Goal: Check status: Check status

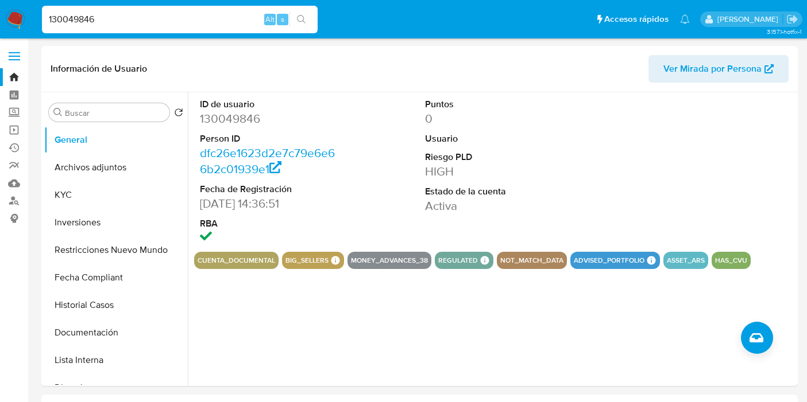
select select "10"
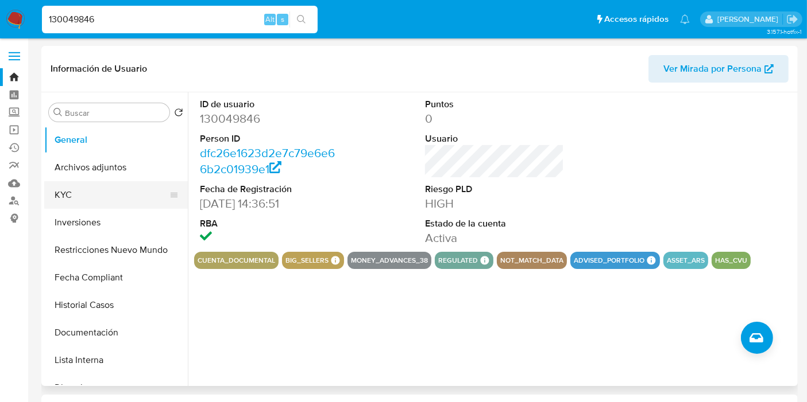
click at [93, 196] on button "KYC" at bounding box center [111, 195] width 134 height 28
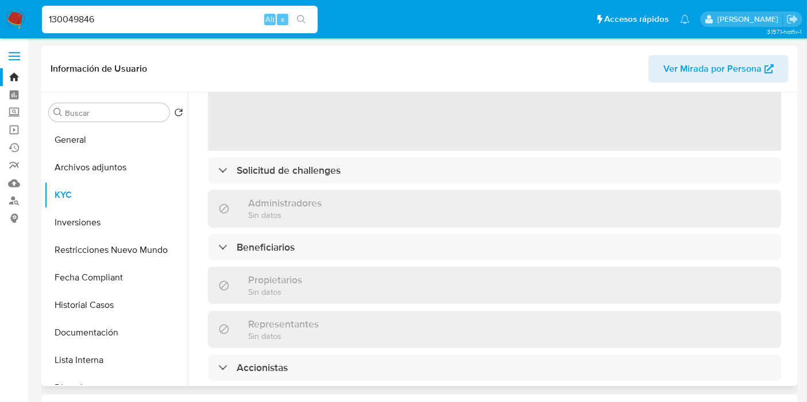
scroll to position [191, 0]
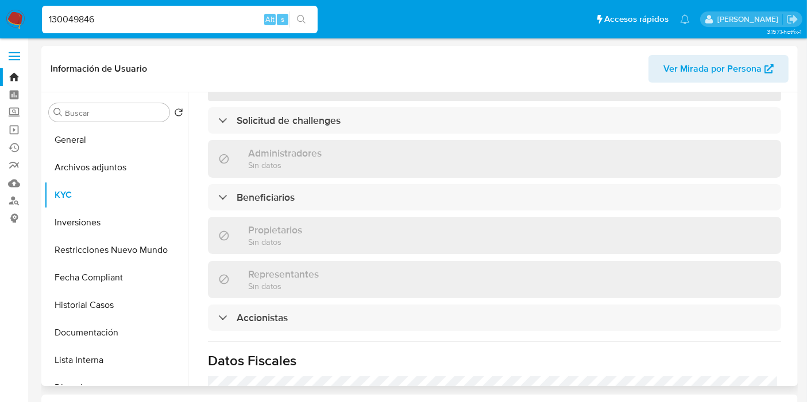
click at [328, 135] on div "‌ Solicitud de challenges Administradores Sin datos Beneficiarios Propietarios …" at bounding box center [494, 279] width 573 height 646
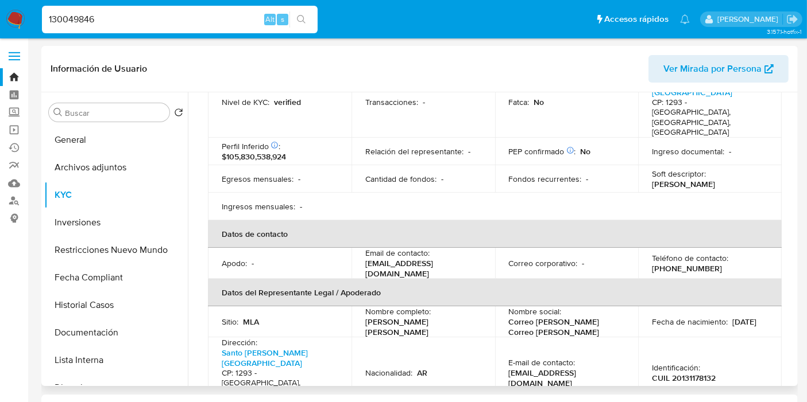
click at [331, 141] on div "Perfil Inferido Éste campo indica la información de Nivel Socioeconómico del us…" at bounding box center [280, 151] width 116 height 21
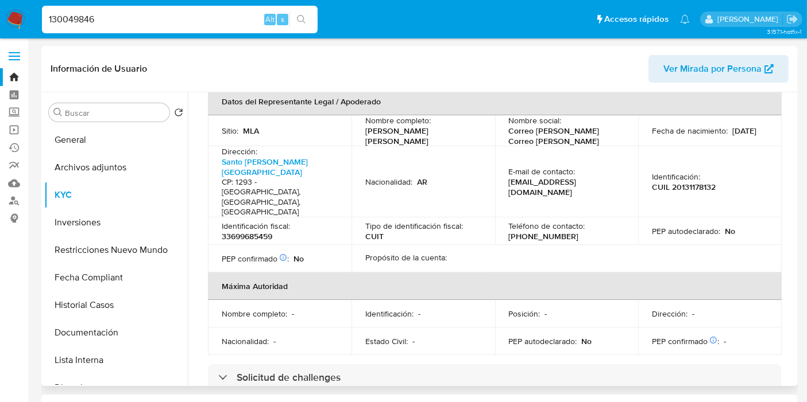
scroll to position [574, 0]
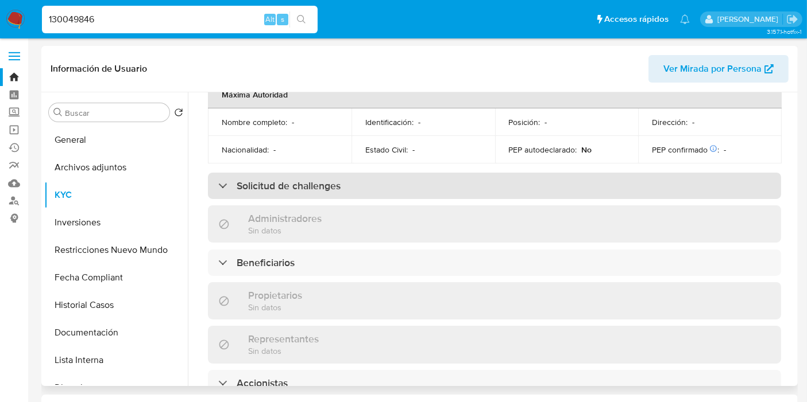
click at [324, 180] on h3 "Solicitud de challenges" at bounding box center [289, 186] width 104 height 13
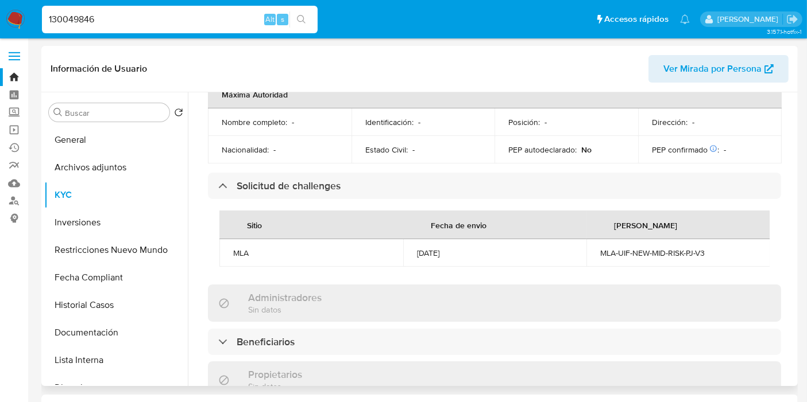
click at [661, 248] on div "MLA-UIF-NEW-MID-RISK-PJ-V3" at bounding box center [678, 253] width 156 height 10
copy div "MLA-UIF-NEW-MID-RISK-PJ-V3"
click at [120, 9] on div "130049846 Alt s" at bounding box center [180, 20] width 276 height 28
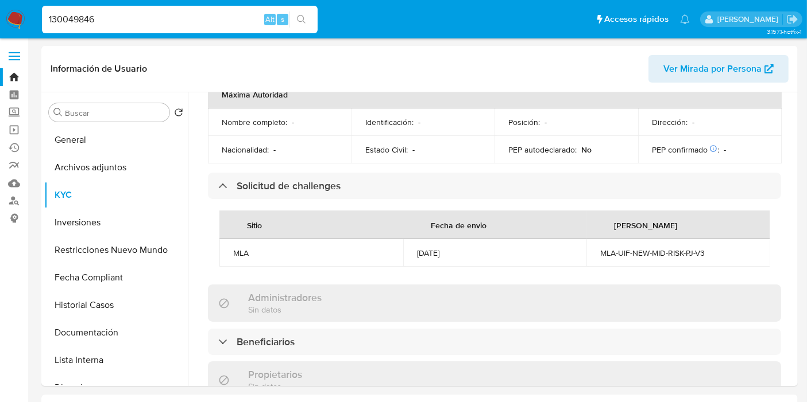
click at [117, 13] on input "130049846" at bounding box center [180, 19] width 276 height 15
paste input "340303591"
type input "340303591"
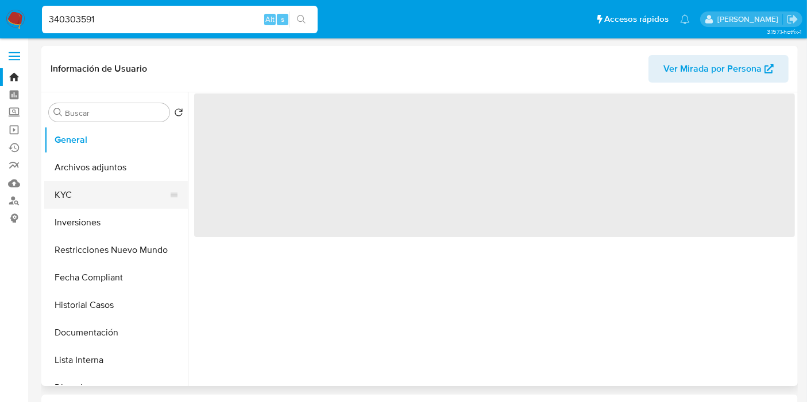
click at [100, 188] on button "KYC" at bounding box center [111, 195] width 134 height 28
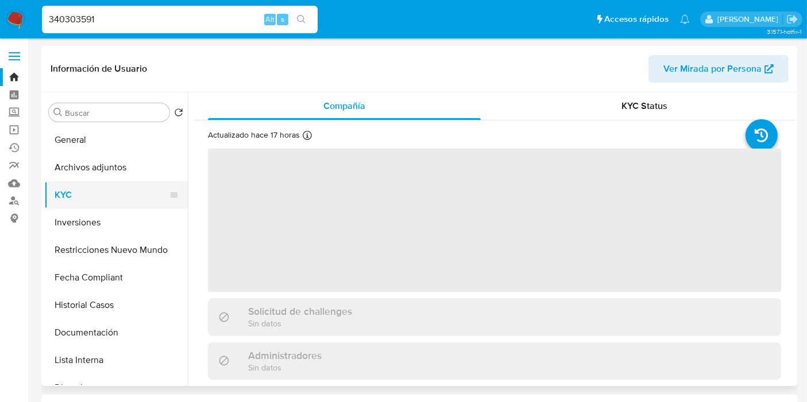
select select "10"
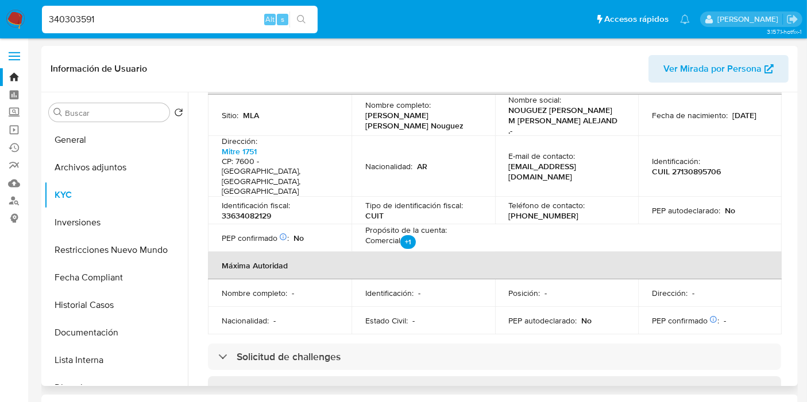
scroll to position [446, 0]
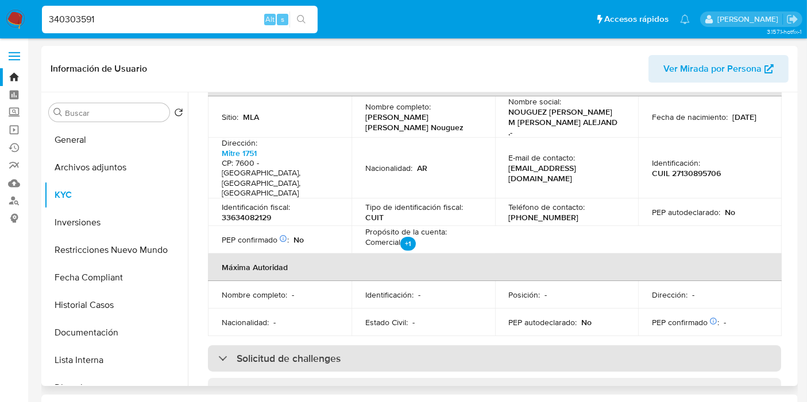
click at [414, 346] on div "Solicitud de challenges" at bounding box center [494, 359] width 573 height 26
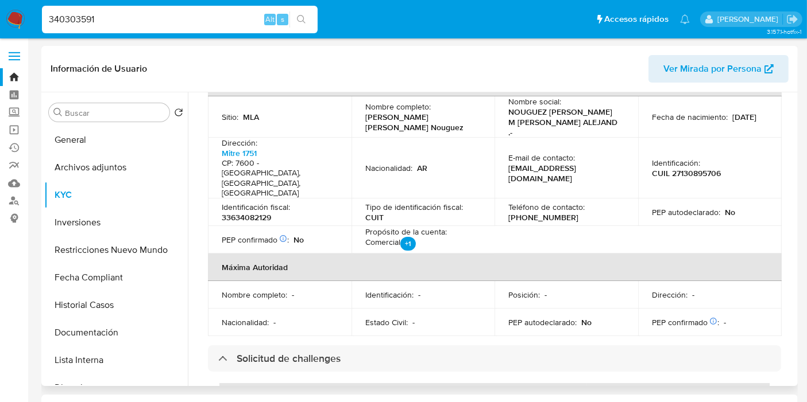
copy div "MLA-LEGAJO-HIGH-PJ"
click at [118, 21] on input "340303591" at bounding box center [180, 19] width 276 height 15
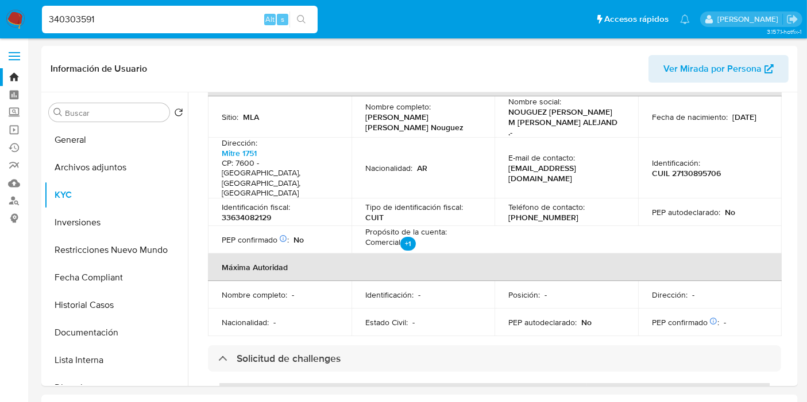
click at [118, 21] on input "340303591" at bounding box center [180, 19] width 276 height 15
paste input "1083518072"
type input "1083518072"
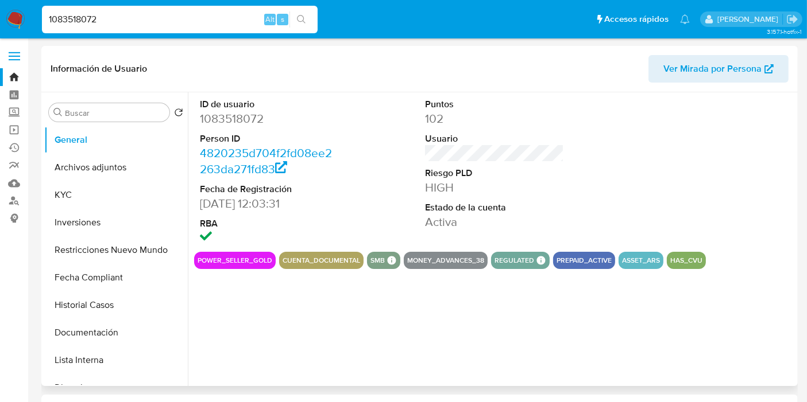
select select "10"
drag, startPoint x: 64, startPoint y: 200, endPoint x: 147, endPoint y: 188, distance: 84.2
click at [79, 196] on button "KYC" at bounding box center [111, 195] width 134 height 28
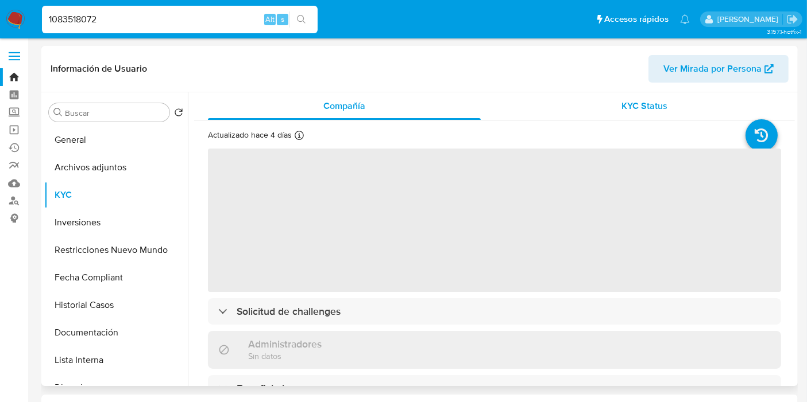
click at [647, 100] on span "KYC Status" at bounding box center [645, 105] width 46 height 13
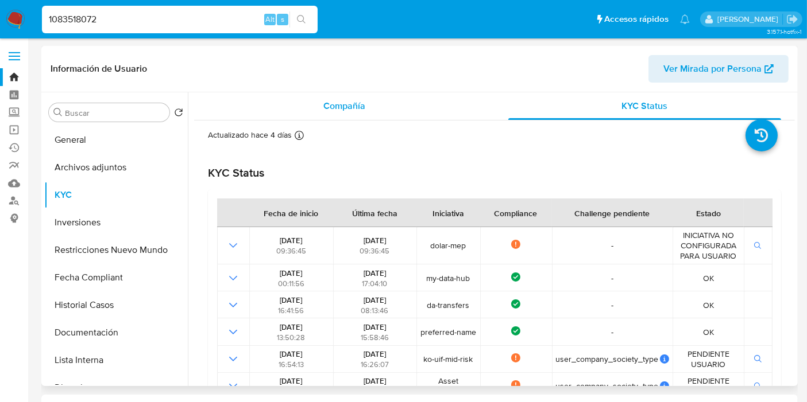
click at [346, 98] on div "Compañía" at bounding box center [344, 106] width 273 height 28
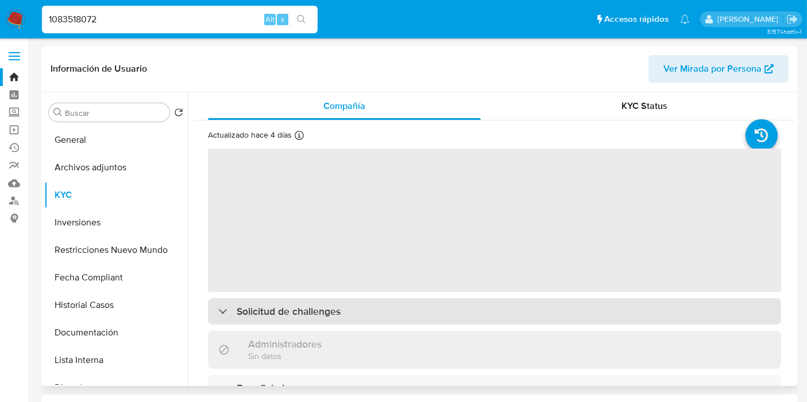
click at [285, 312] on h3 "Solicitud de challenges" at bounding box center [289, 311] width 104 height 13
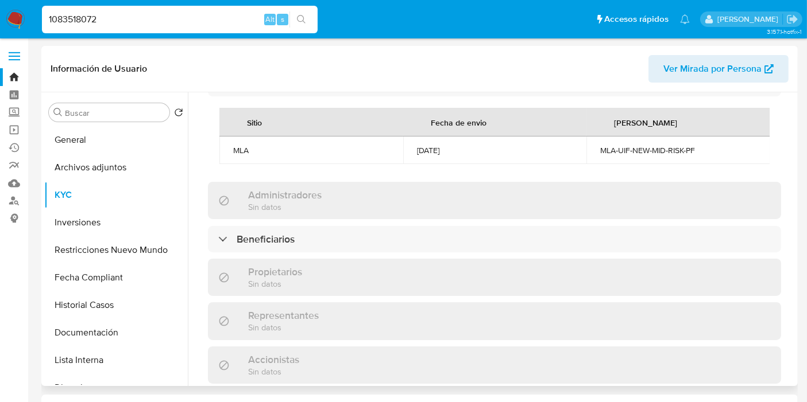
scroll to position [638, 0]
click at [670, 135] on td "MLA-UIF-NEW-MID-RISK-PF" at bounding box center [678, 149] width 184 height 28
click at [669, 144] on div "MLA-UIF-NEW-MID-RISK-PF" at bounding box center [678, 149] width 156 height 10
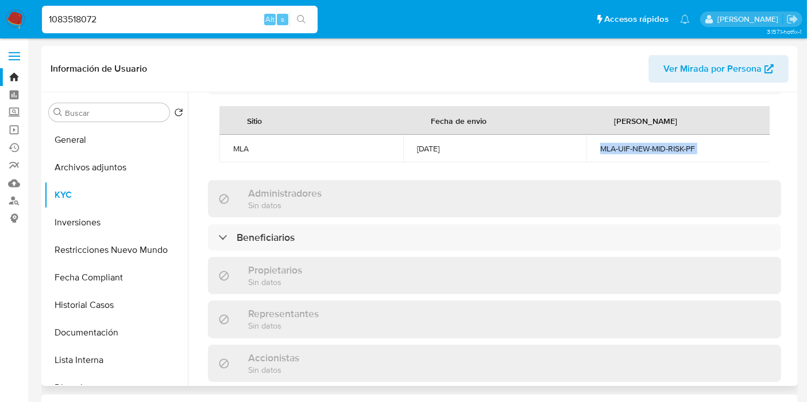
click at [669, 144] on div "MLA-UIF-NEW-MID-RISK-PF" at bounding box center [678, 149] width 156 height 10
click at [440, 144] on div "[DATE]" at bounding box center [495, 149] width 156 height 10
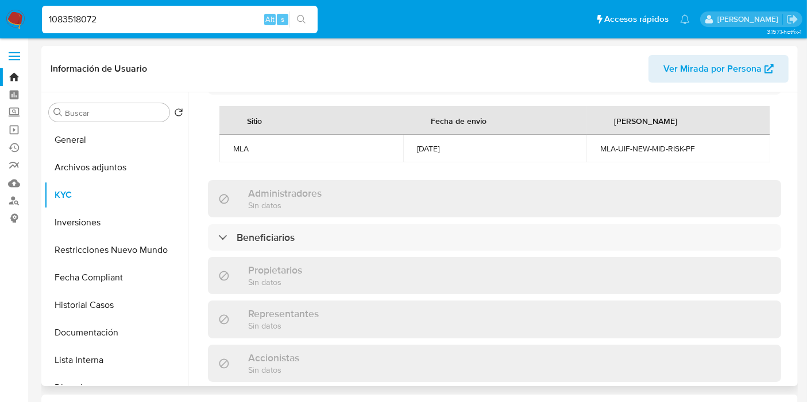
drag, startPoint x: 413, startPoint y: 128, endPoint x: 550, endPoint y: 126, distance: 136.6
click at [460, 135] on td "[DATE]" at bounding box center [495, 149] width 184 height 28
copy div "[DATE]"
click at [107, 21] on input "1083518072" at bounding box center [180, 19] width 276 height 15
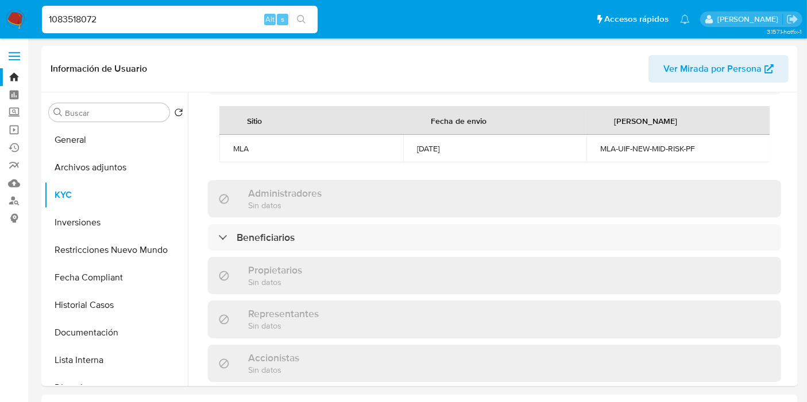
paste input "95746633"
type input "195746633"
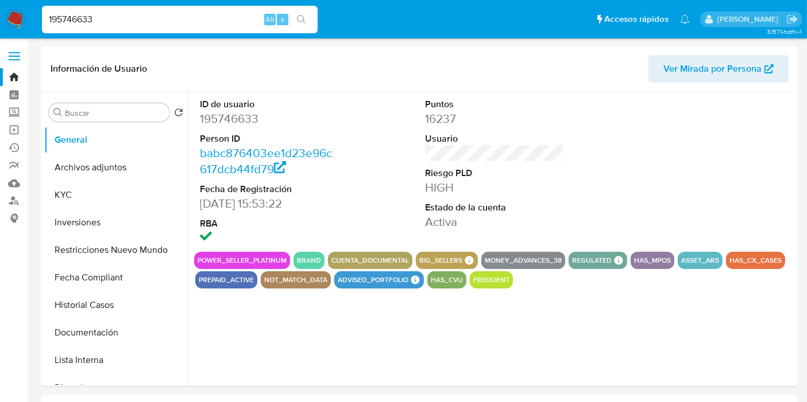
select select "10"
click at [83, 191] on button "KYC" at bounding box center [111, 195] width 134 height 28
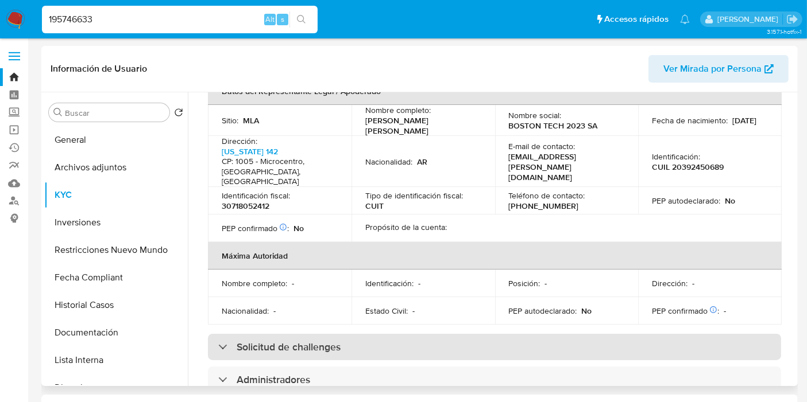
scroll to position [574, 0]
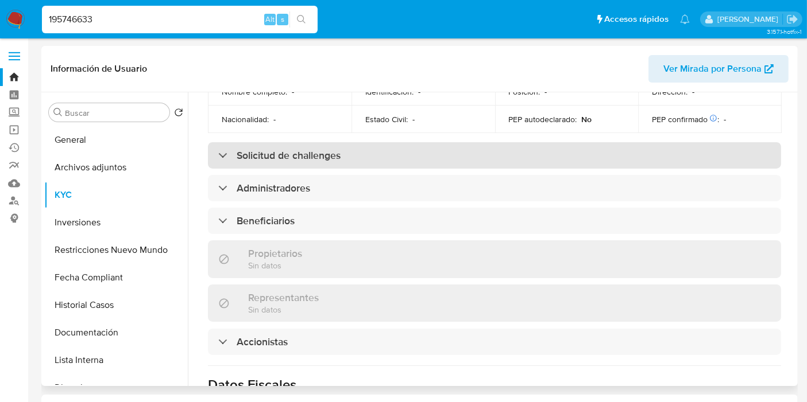
click at [282, 149] on h3 "Solicitud de challenges" at bounding box center [289, 155] width 104 height 13
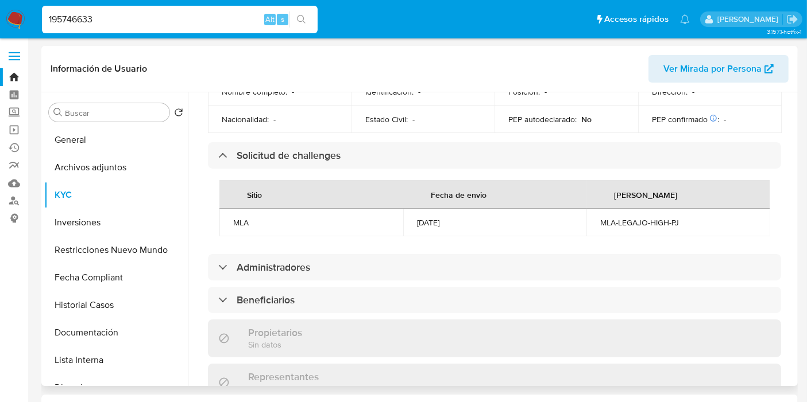
click at [651, 218] on div "MLA-LEGAJO-HIGH-PJ" at bounding box center [678, 223] width 156 height 10
copy div "MLA-LEGAJO-HIGH-PJ"
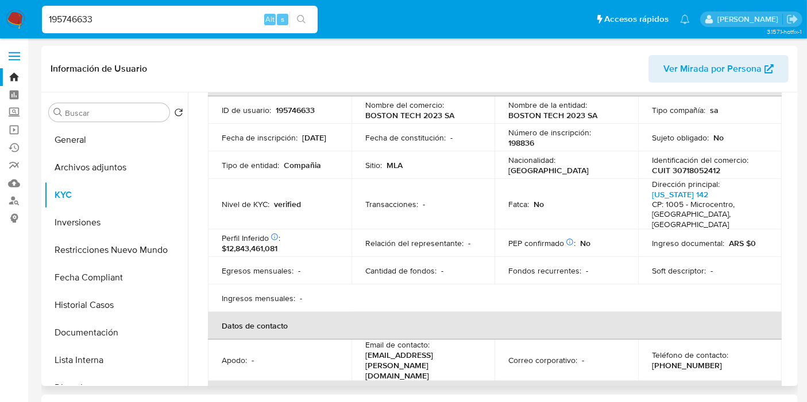
scroll to position [0, 0]
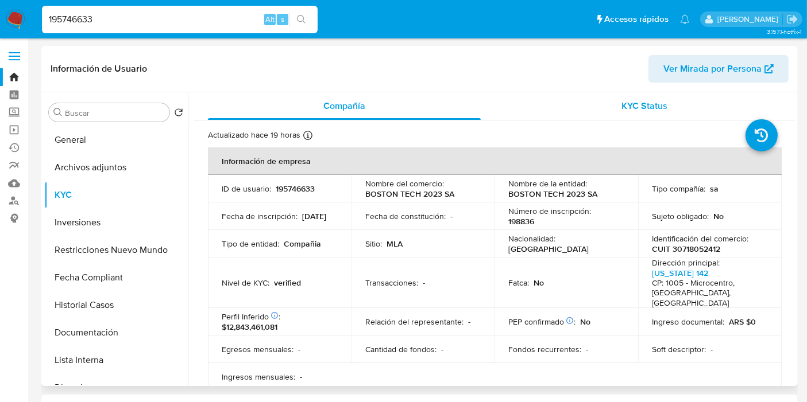
click at [656, 110] on span "KYC Status" at bounding box center [645, 105] width 46 height 13
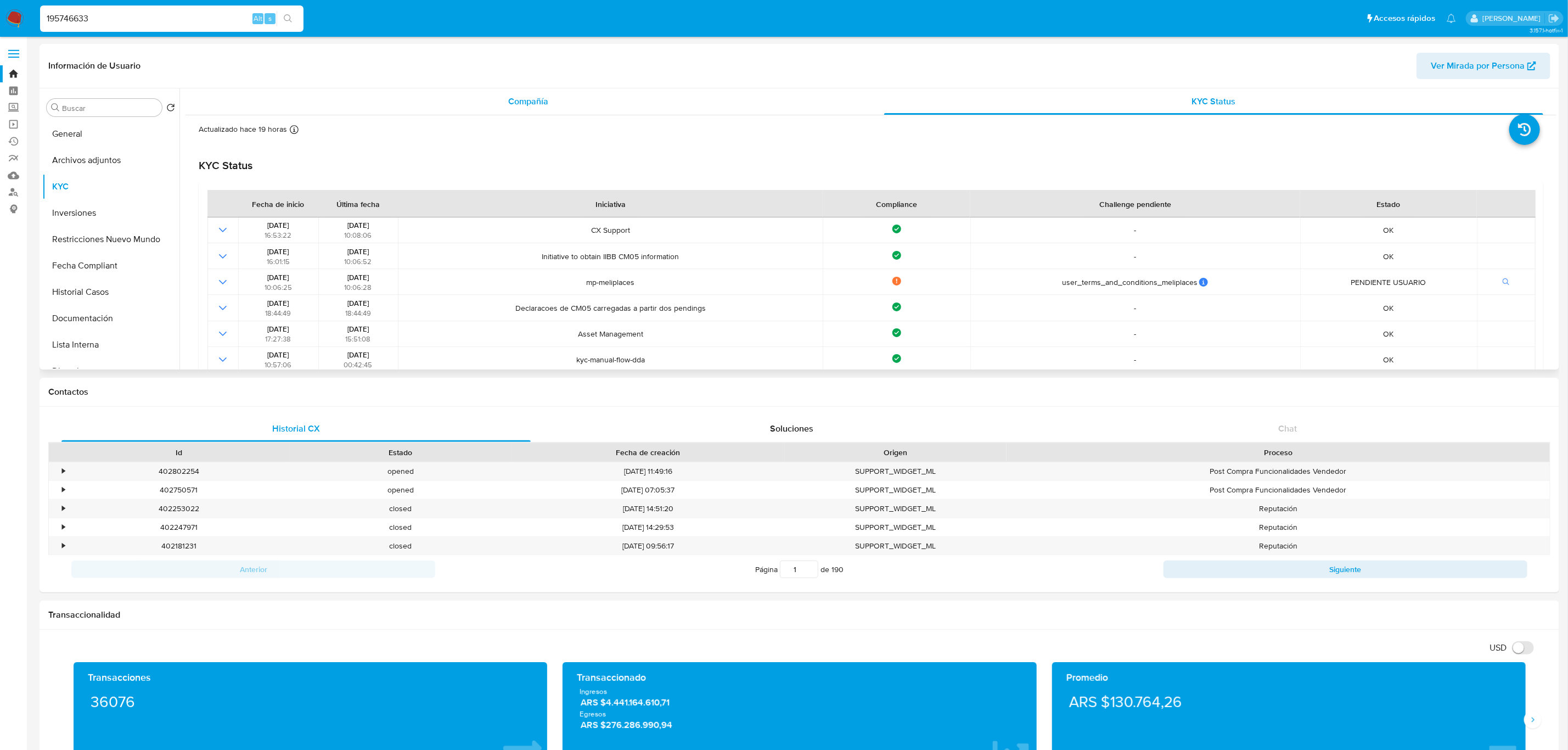
click at [524, 110] on div "Compañía" at bounding box center [528, 101] width 659 height 27
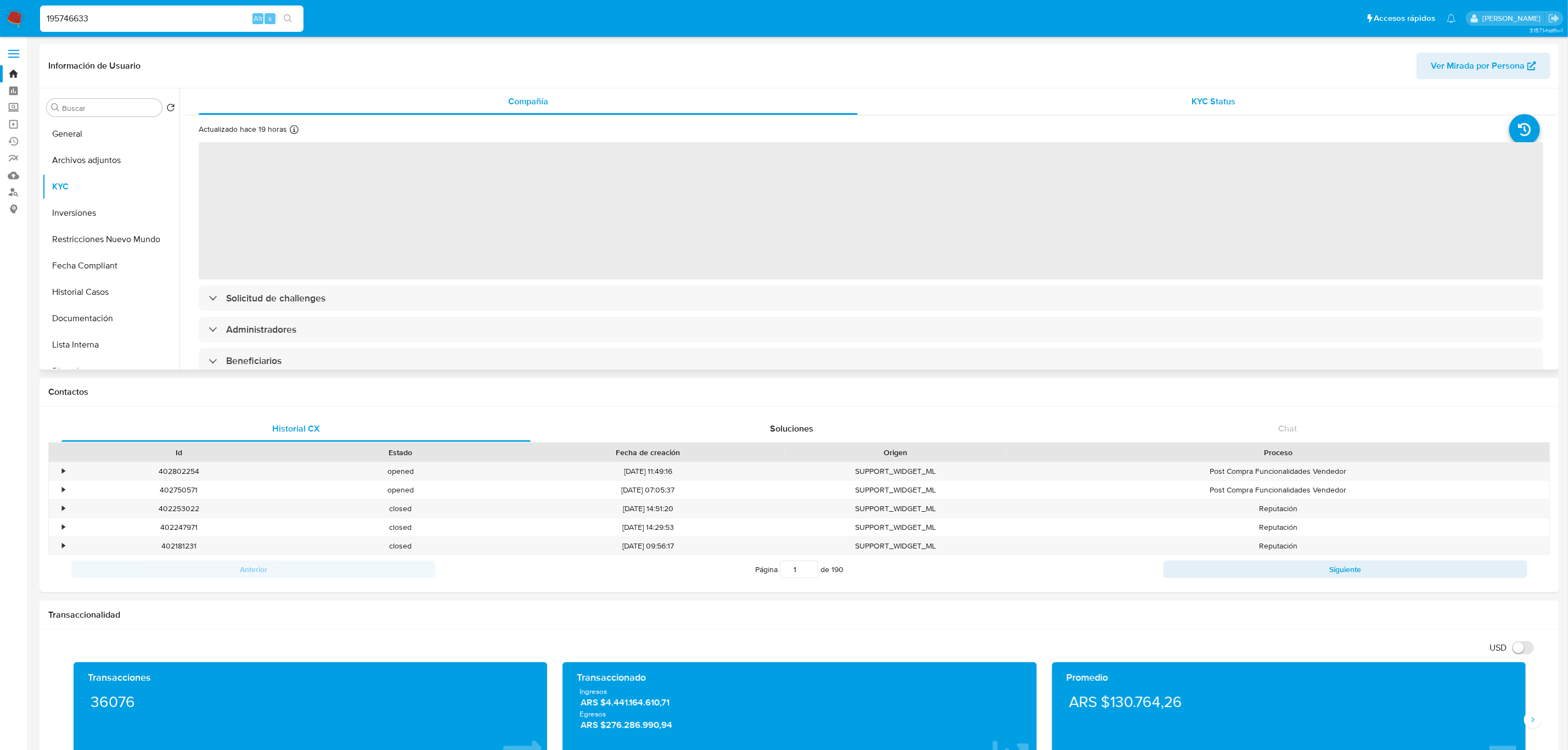
click at [771, 99] on span "KYC Status" at bounding box center [1214, 100] width 44 height 12
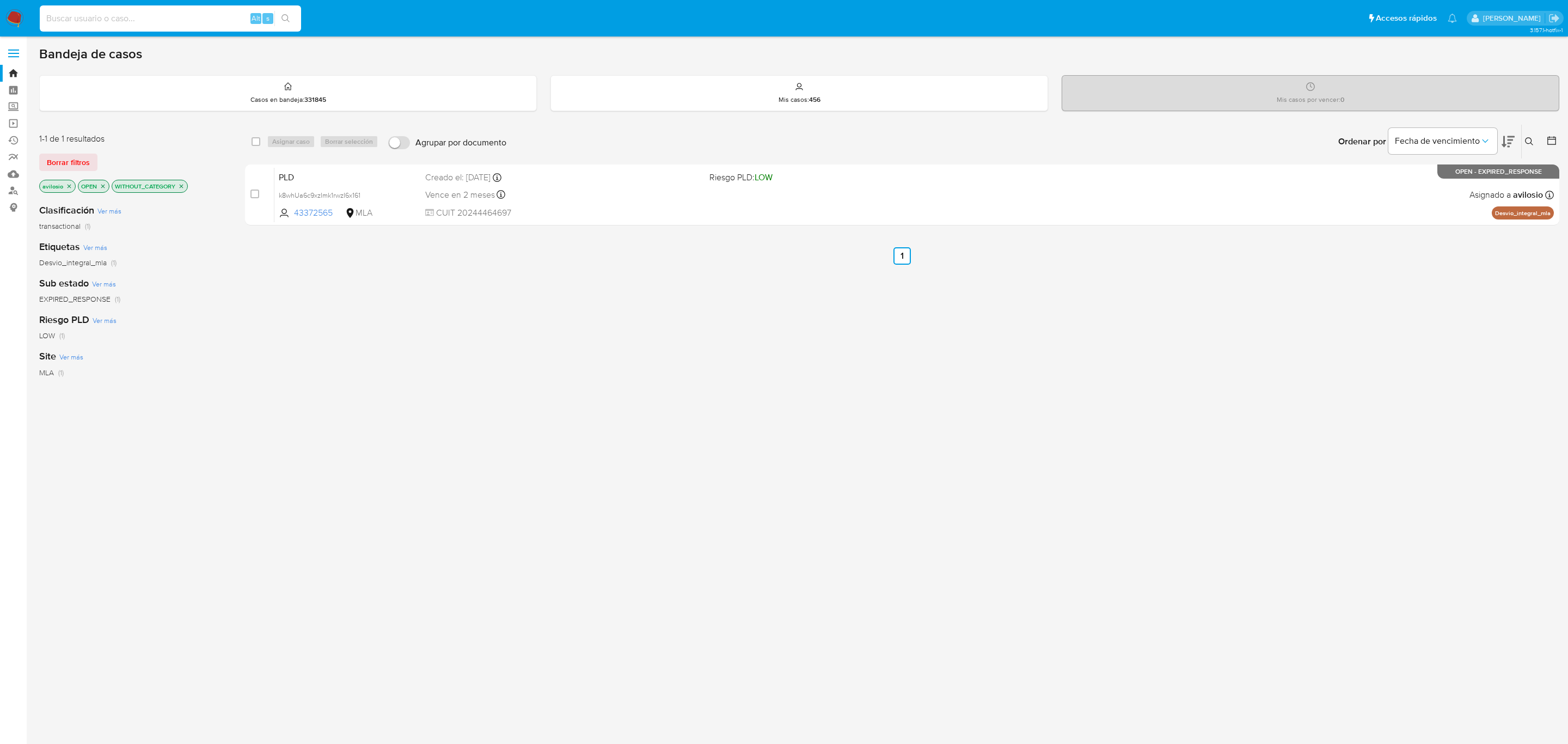
click at [180, 11] on input at bounding box center [171, 18] width 262 height 14
paste input "gKrQGdLzmhDd3LReSaXPrZrA"
type input "gKrQGdLzmhDd3LReSaXPrZrA"
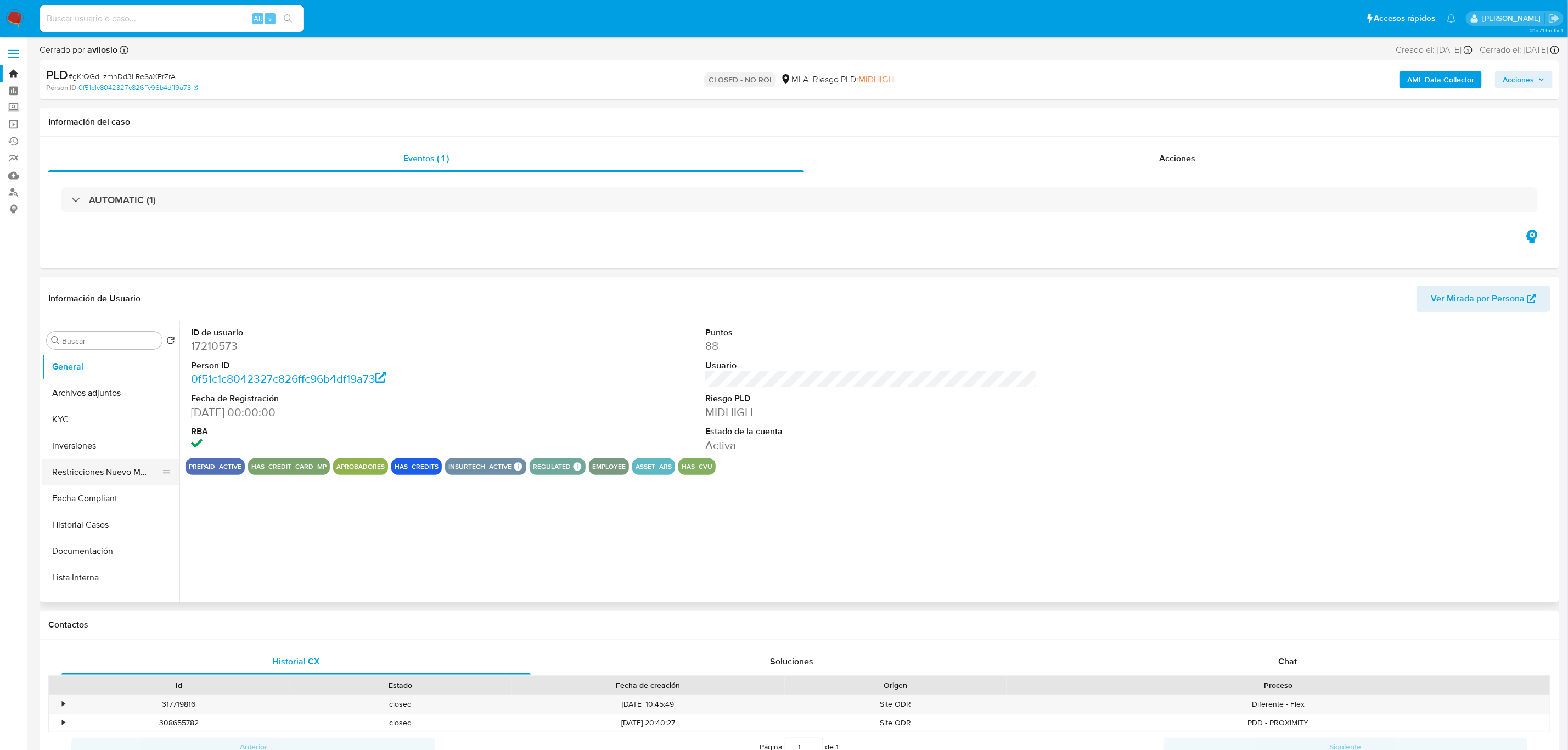
select select "10"
click at [88, 527] on button "Historial Casos" at bounding box center [106, 525] width 128 height 27
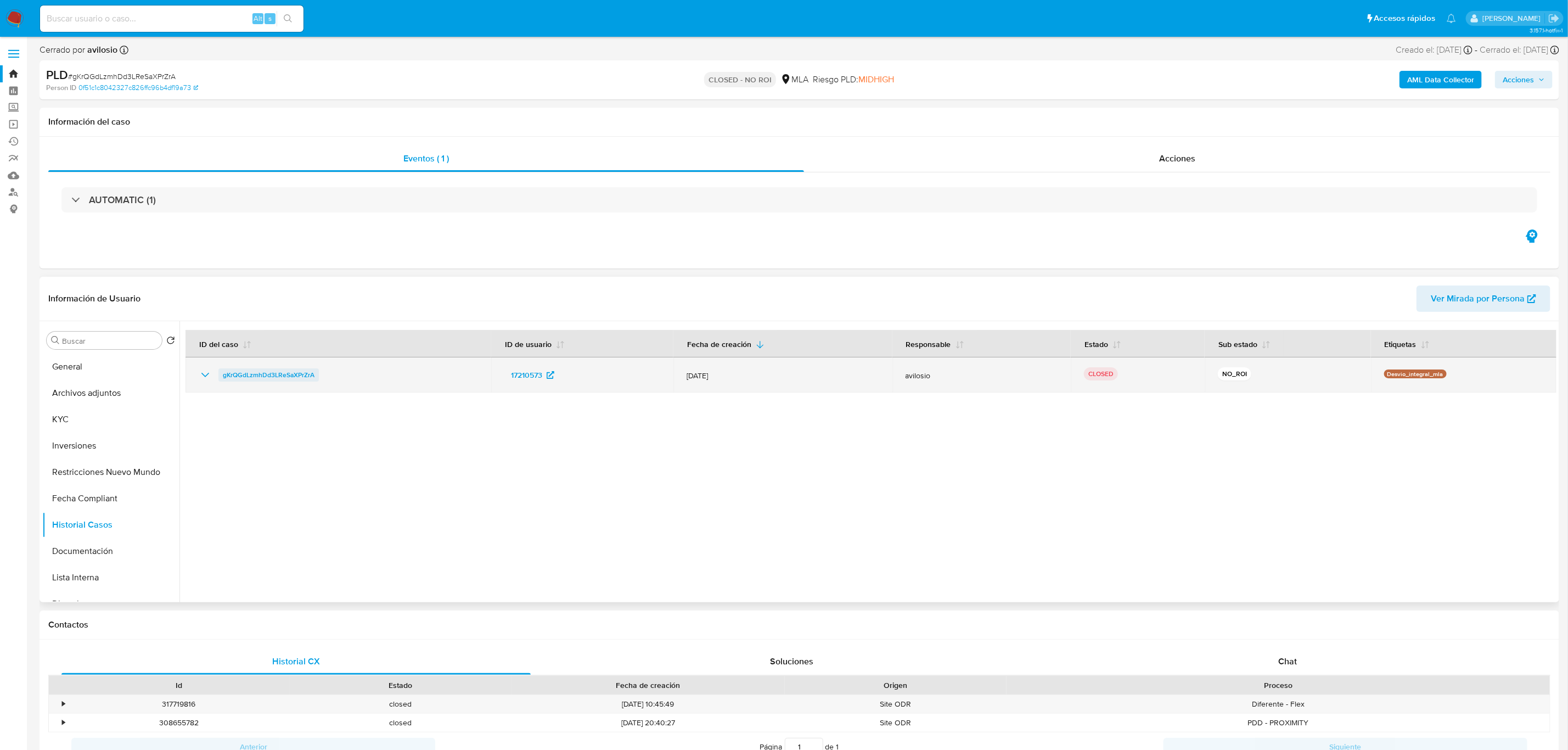
click at [262, 370] on span "gKrQGdLzmhDd3LReSaXPrZrA" at bounding box center [269, 375] width 92 height 13
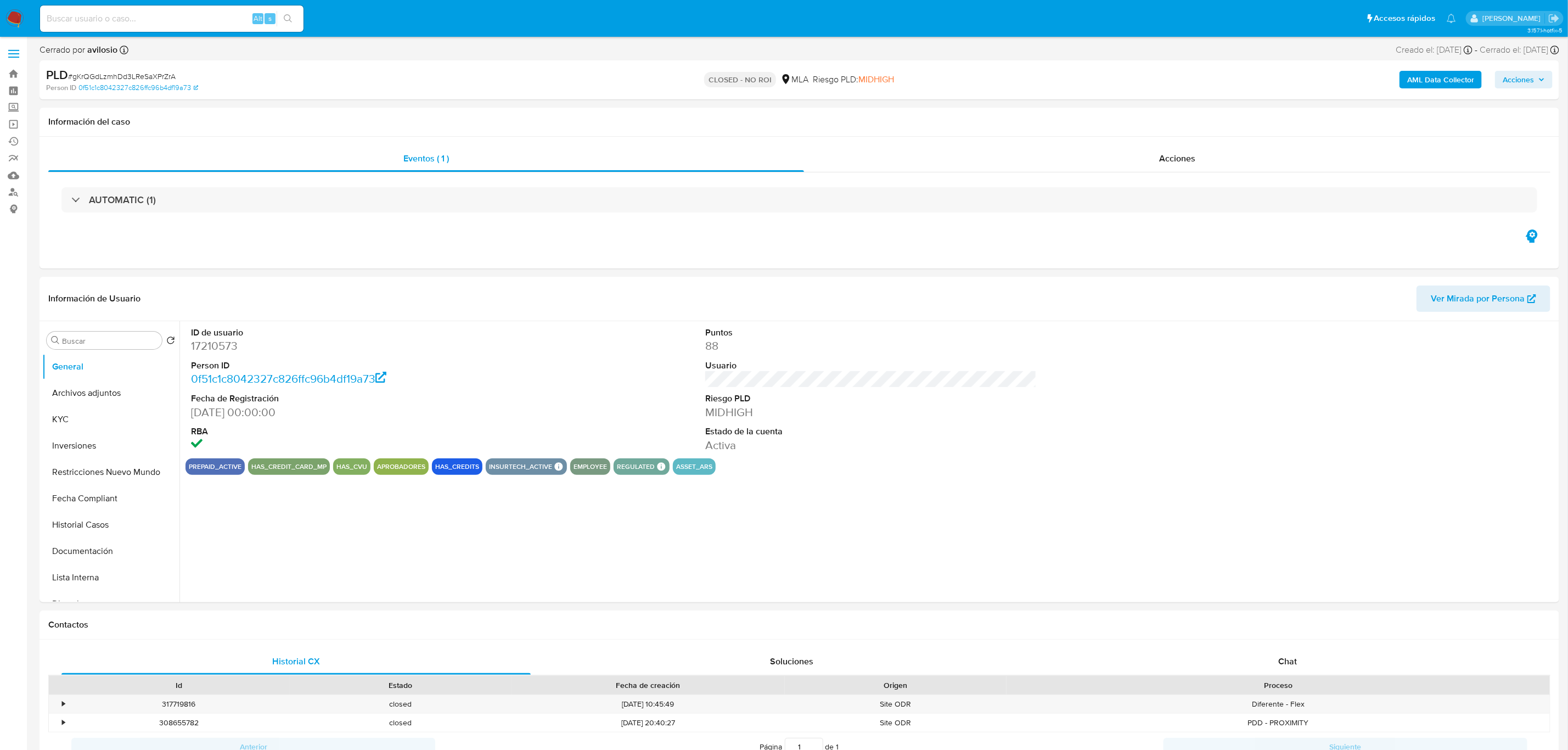
select select "10"
click at [1158, 157] on div "Acciones" at bounding box center [1177, 159] width 747 height 27
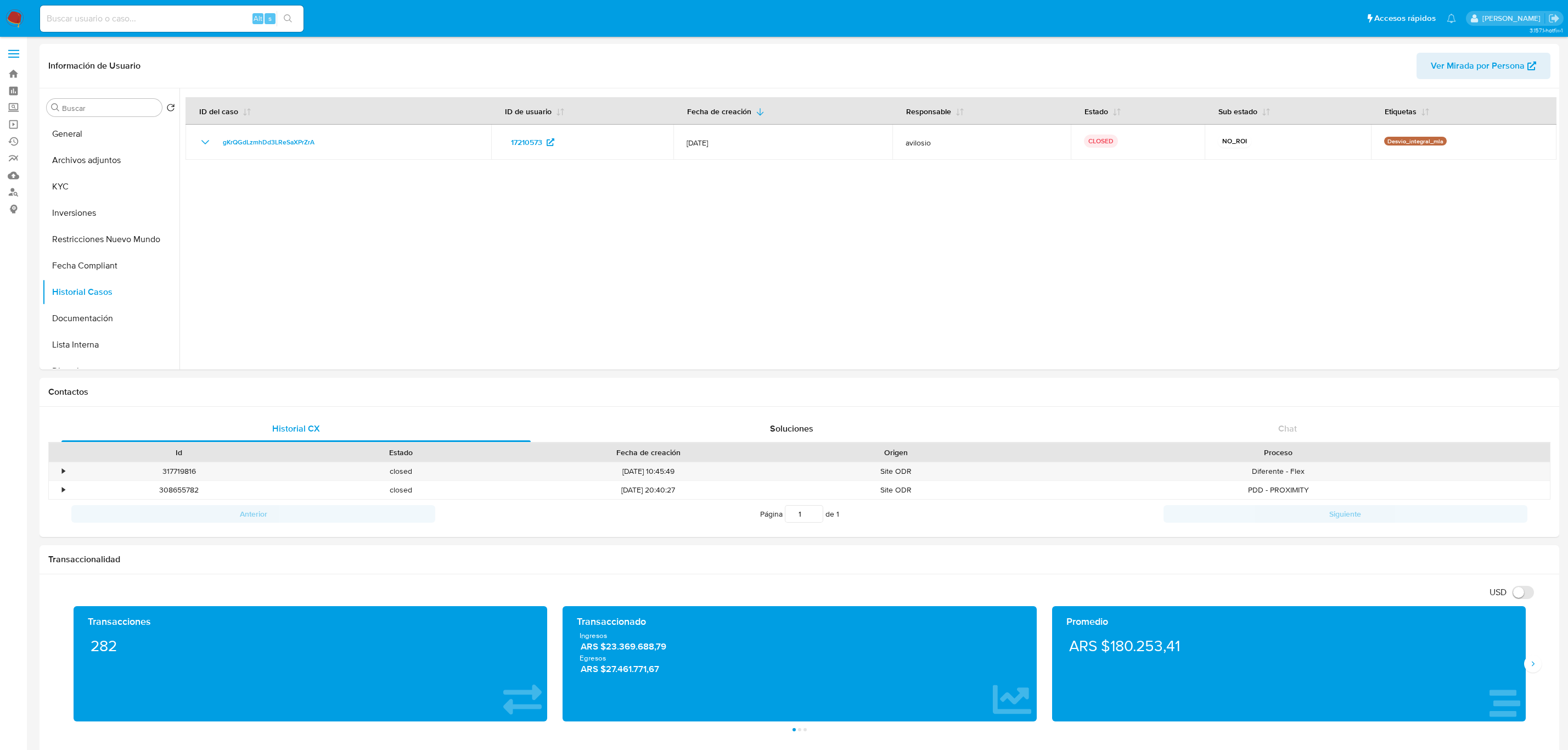
select select "10"
click at [134, 23] on input at bounding box center [172, 18] width 264 height 14
paste input "gKrQGdLzmhDd3LReSaXPrZrA"
type input "gKrQGdLzmhDd3LReSaXPrZrA"
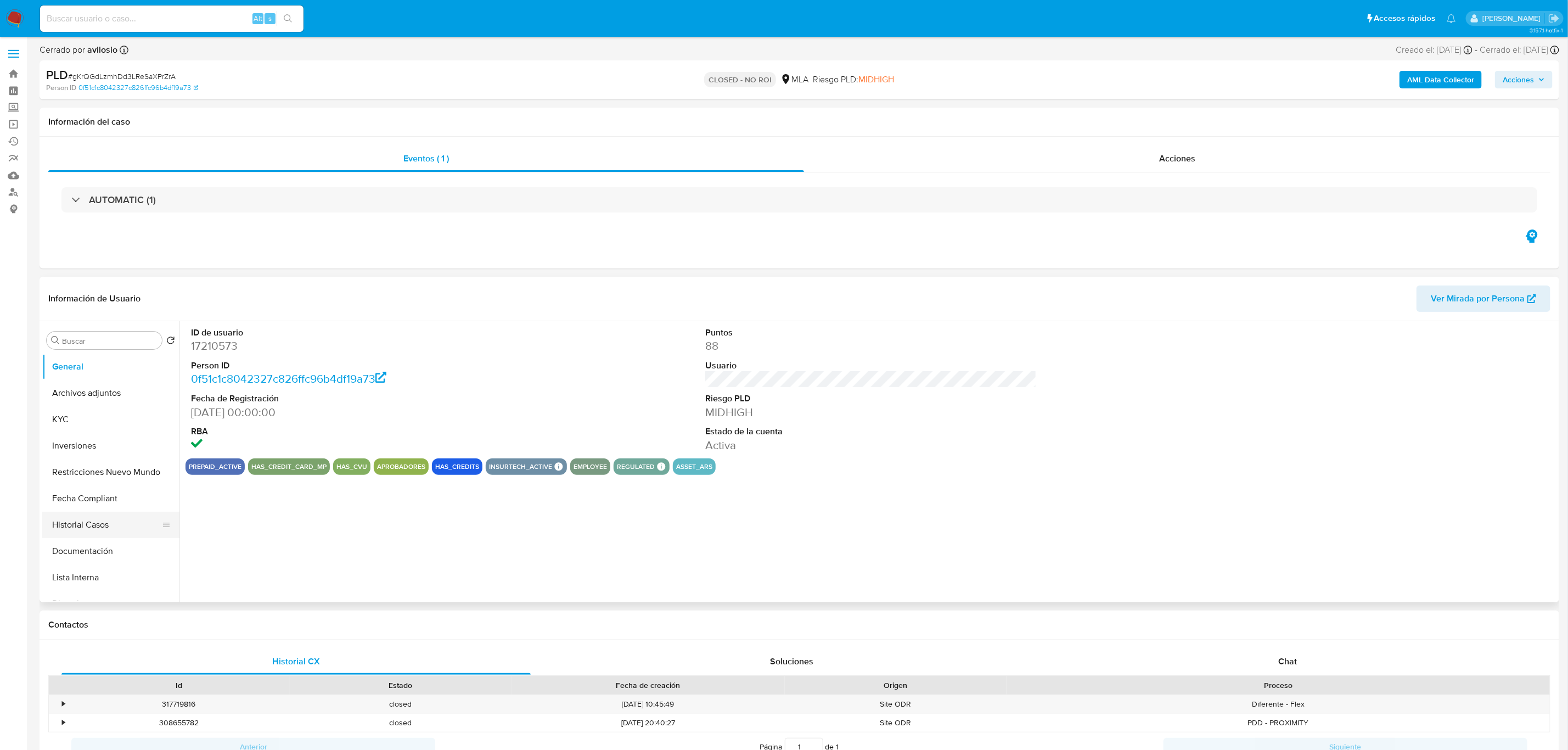
click at [81, 527] on button "Historial Casos" at bounding box center [106, 525] width 128 height 27
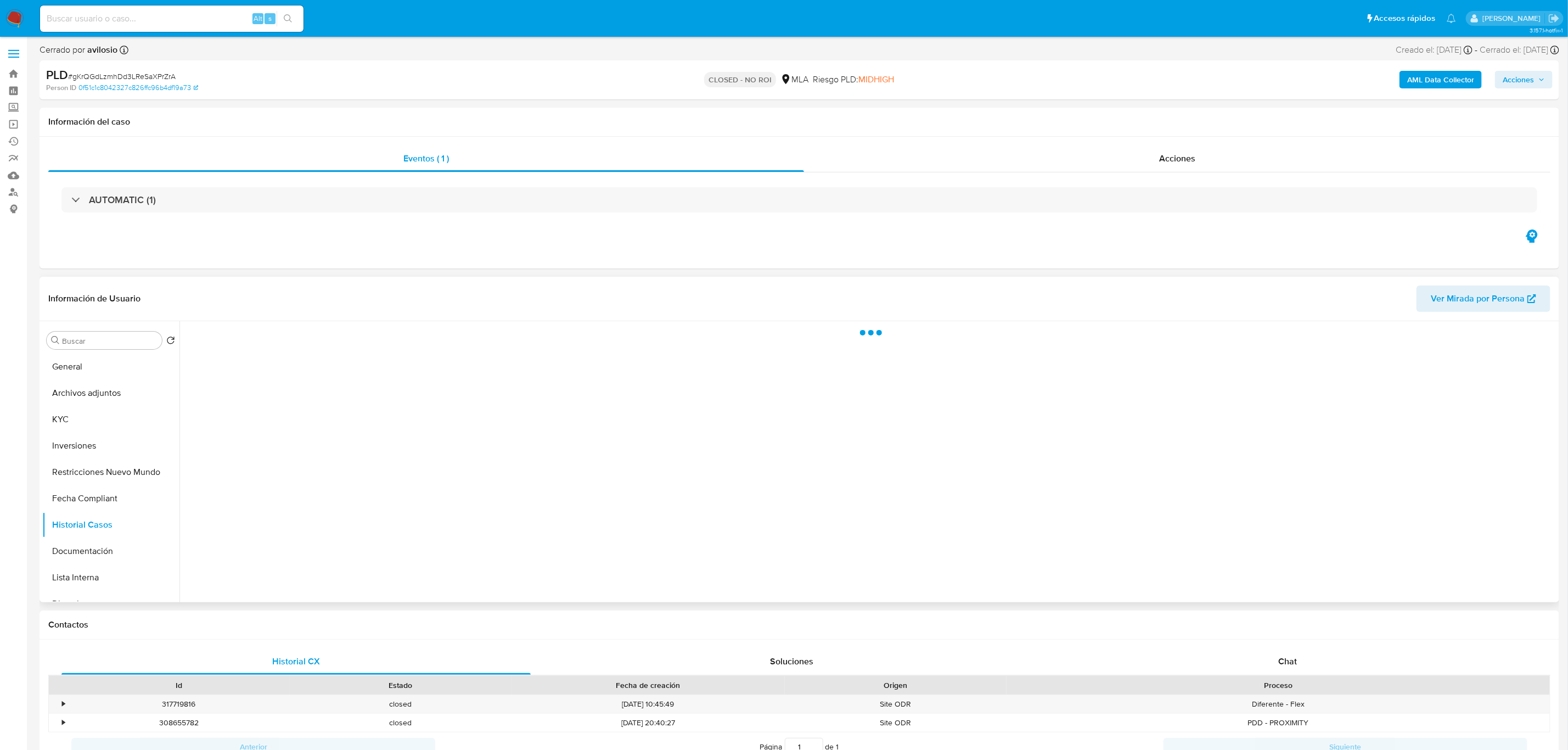
select select "10"
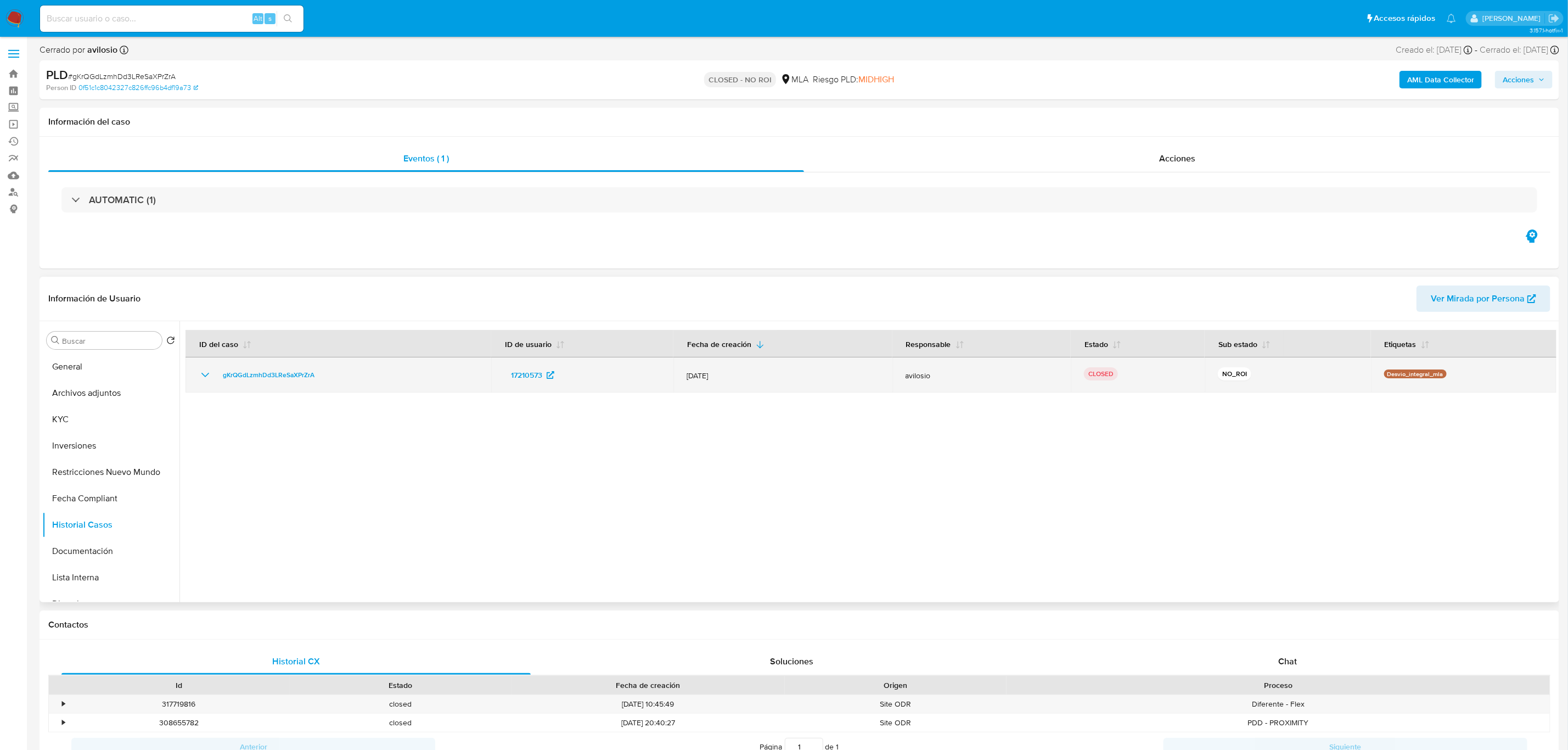
click at [205, 376] on icon "Mostrar/Ocultar" at bounding box center [206, 375] width 13 height 13
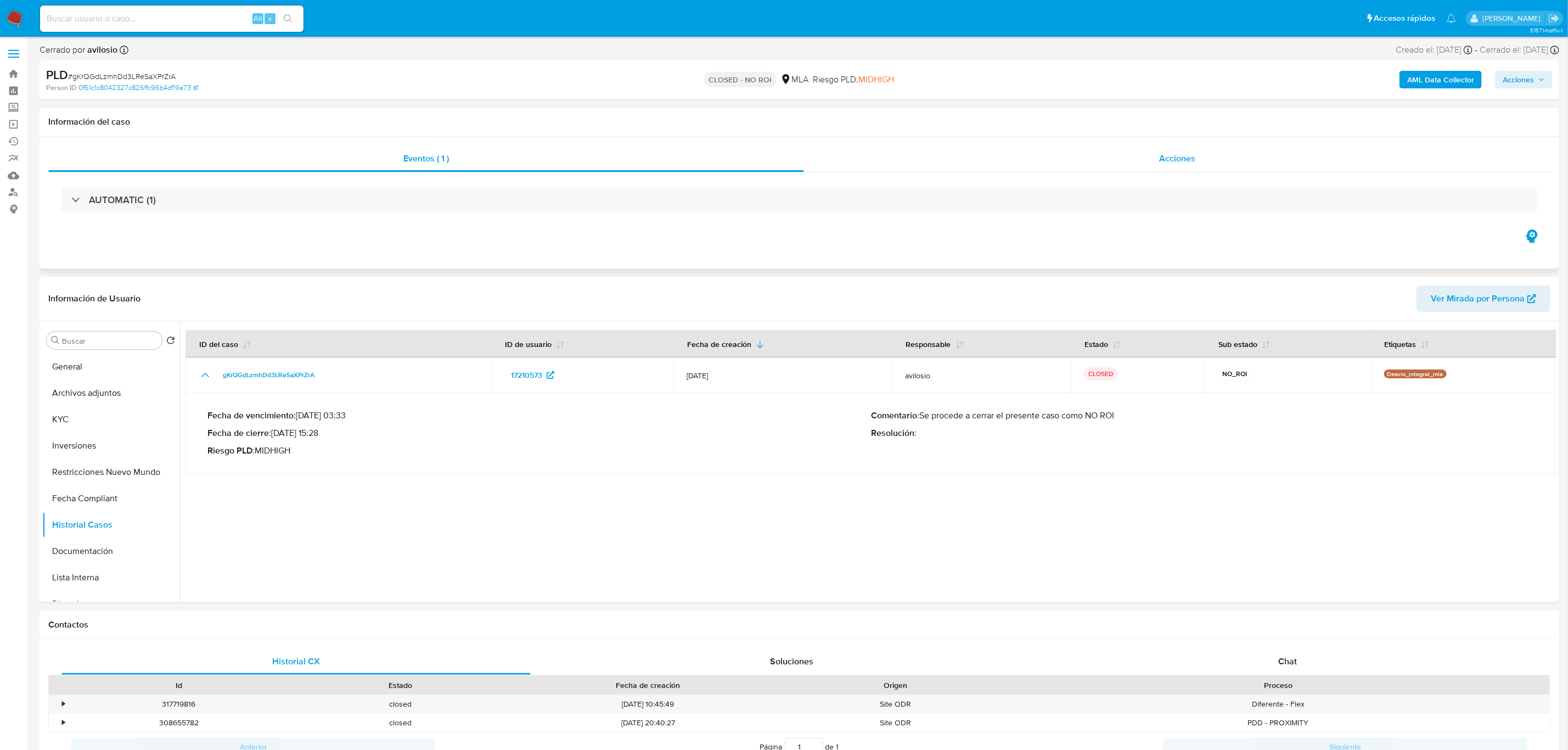
click at [1209, 160] on div "Acciones" at bounding box center [1177, 159] width 747 height 27
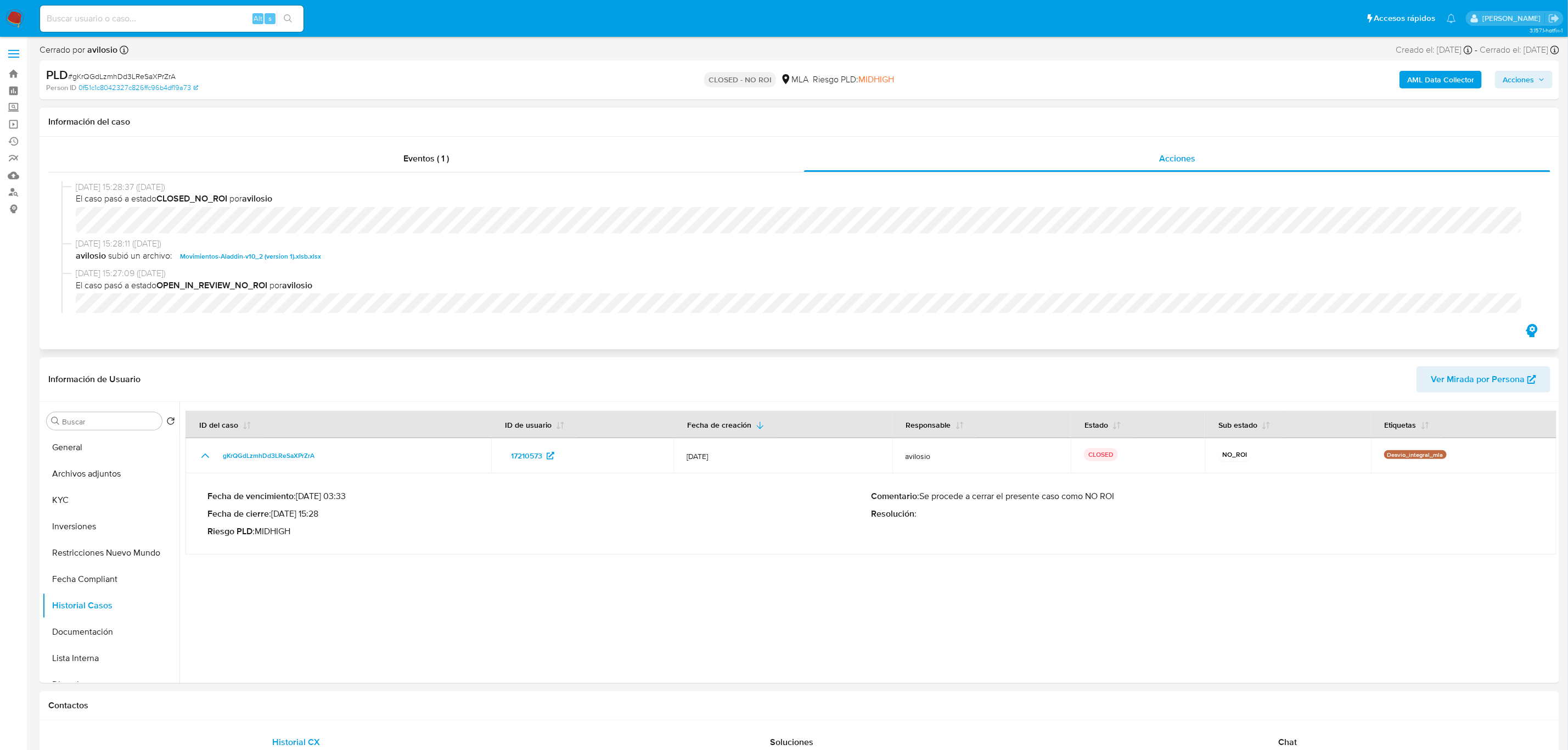
drag, startPoint x: 214, startPoint y: 246, endPoint x: 66, endPoint y: 246, distance: 148.0
click at [66, 246] on div "18/08/2025 15:28:11 (hace 11 días) avilosio subió un archivo: Movimientos-Aladd…" at bounding box center [799, 253] width 1476 height 30
click at [91, 484] on button "Archivos adjuntos" at bounding box center [106, 474] width 128 height 27
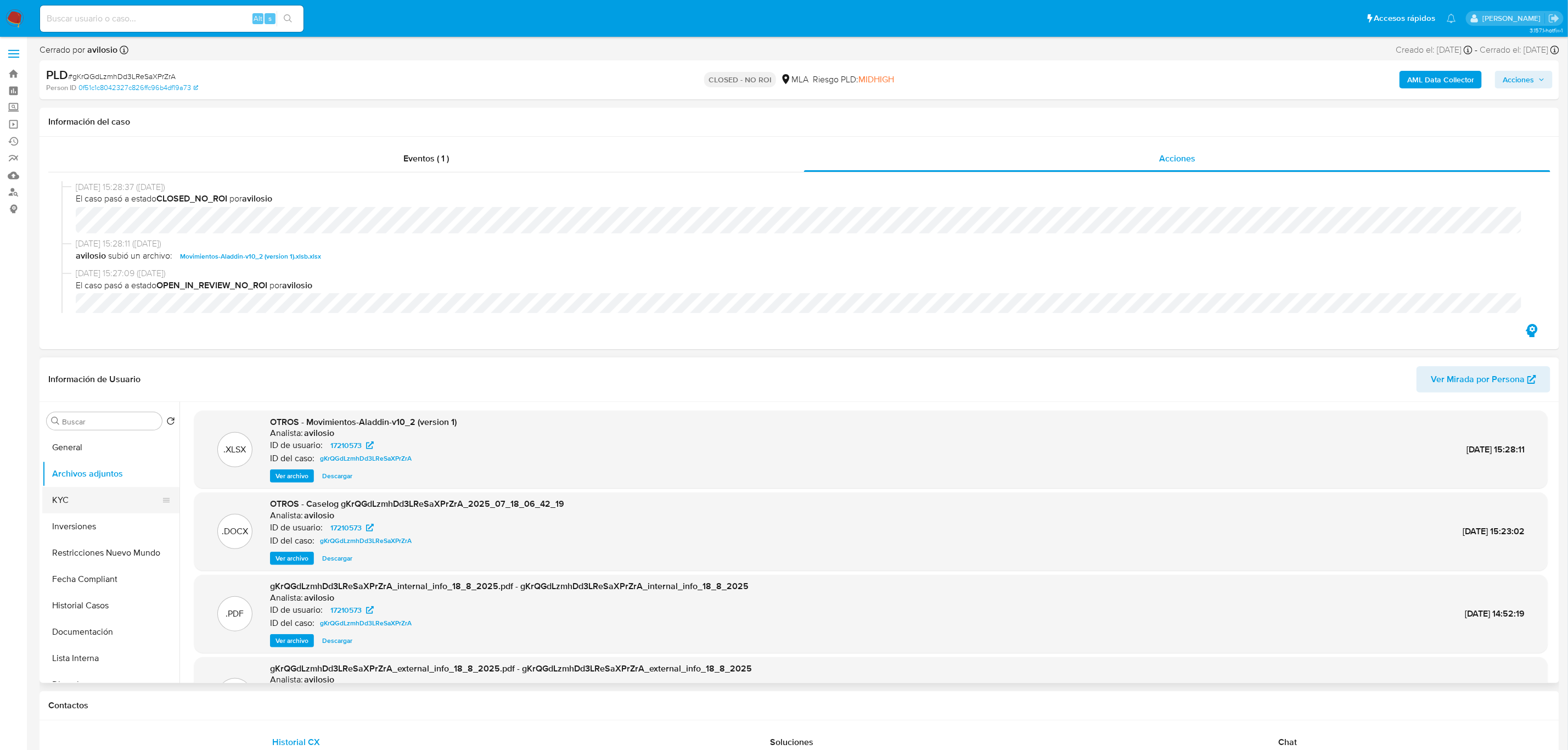
click at [93, 508] on button "KYC" at bounding box center [106, 500] width 128 height 27
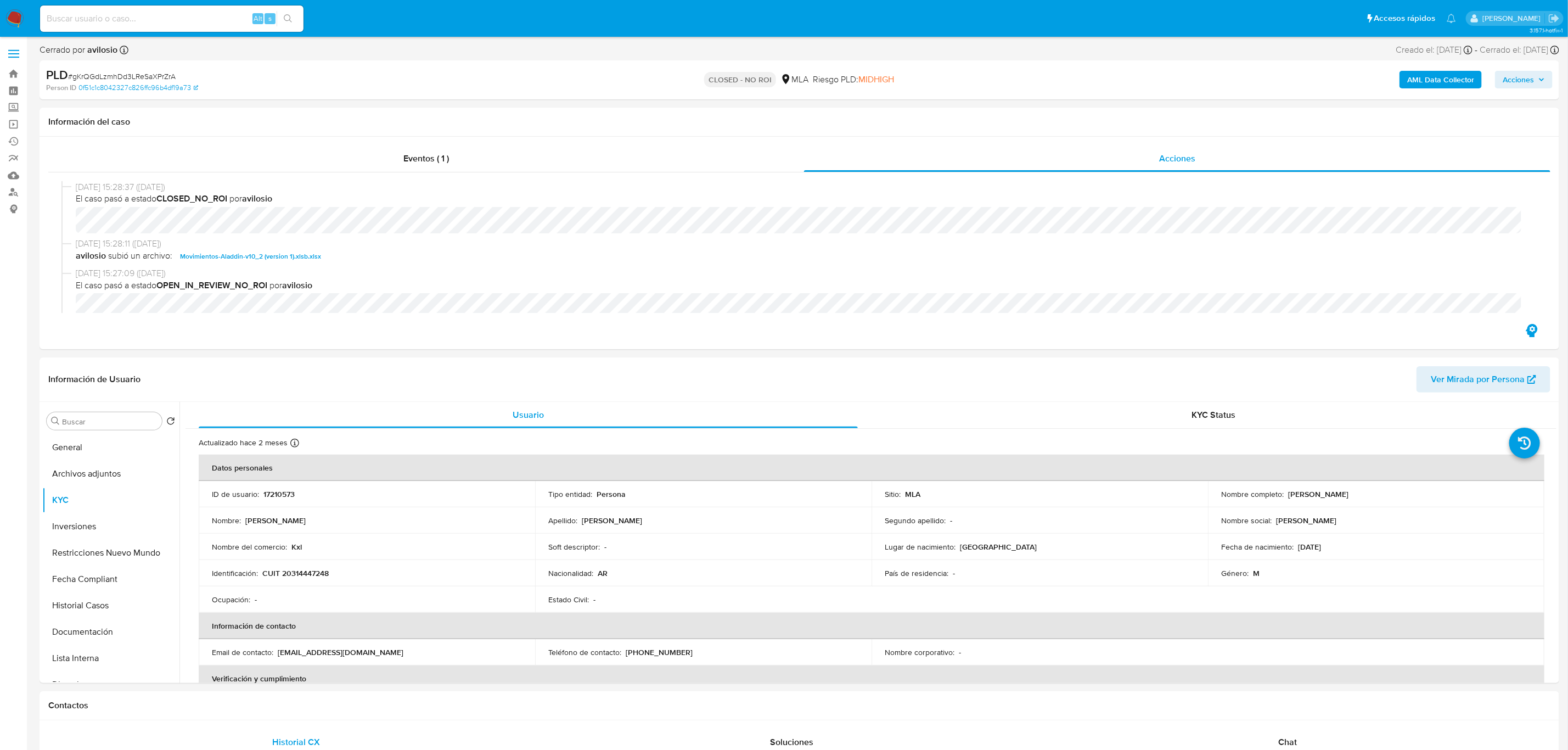
click at [188, 19] on input at bounding box center [172, 18] width 264 height 14
paste input "V59ym6md5XNrHuT0CwUteycS"
type input "V59ym6md5XNrHuT0CwUteycS"
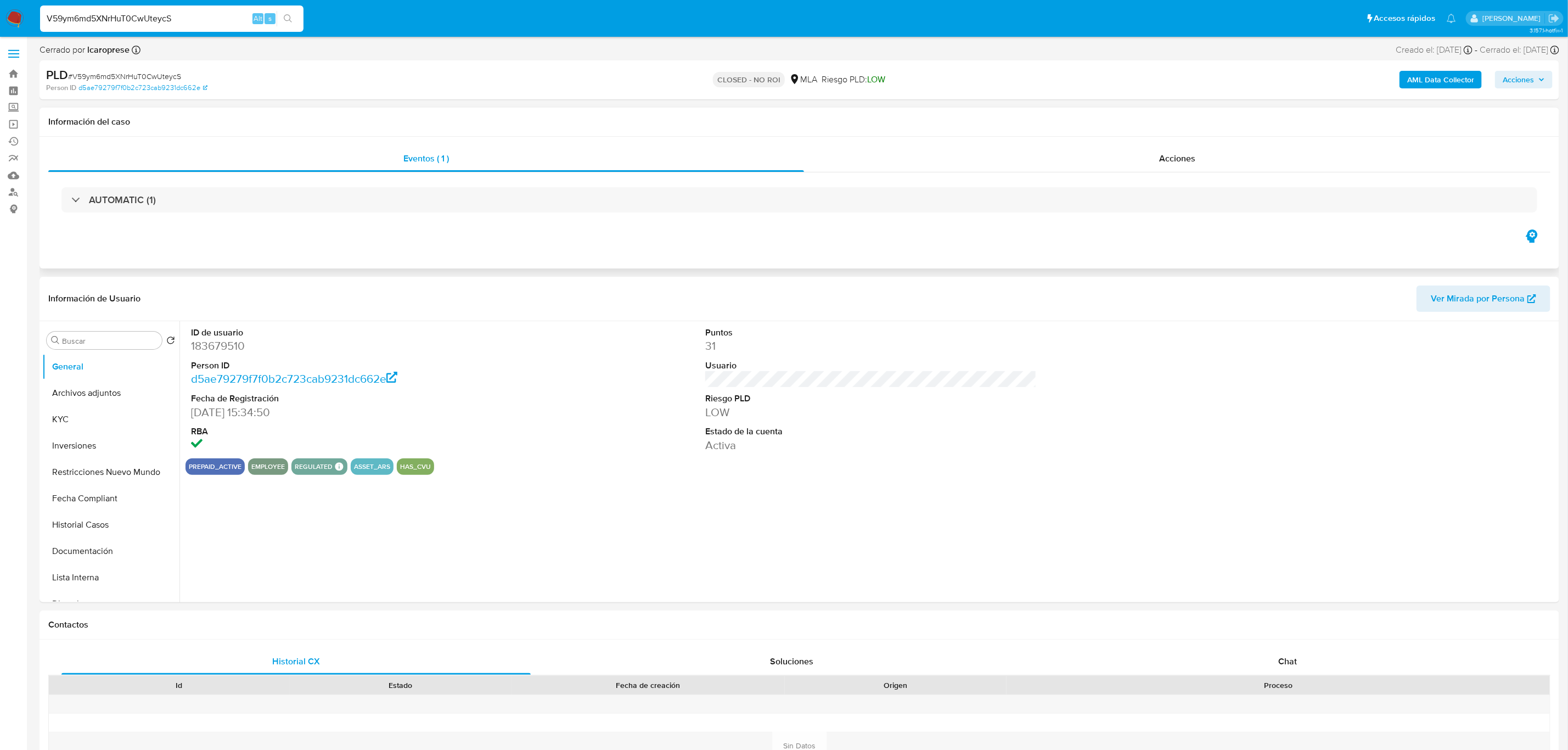
select select "10"
click at [1181, 168] on div "Acciones" at bounding box center [1177, 159] width 747 height 27
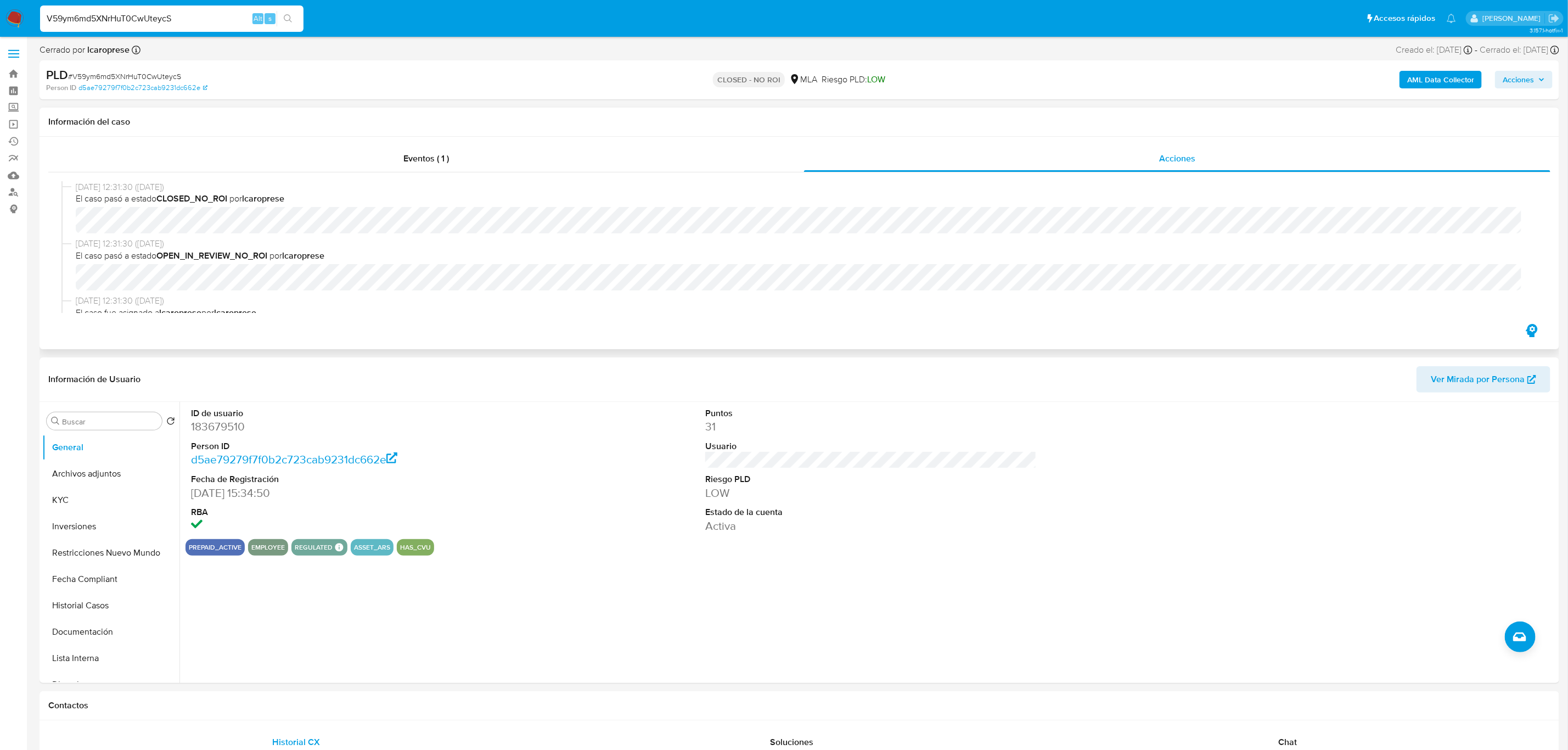
scroll to position [82, 0]
